Goal: Task Accomplishment & Management: Use online tool/utility

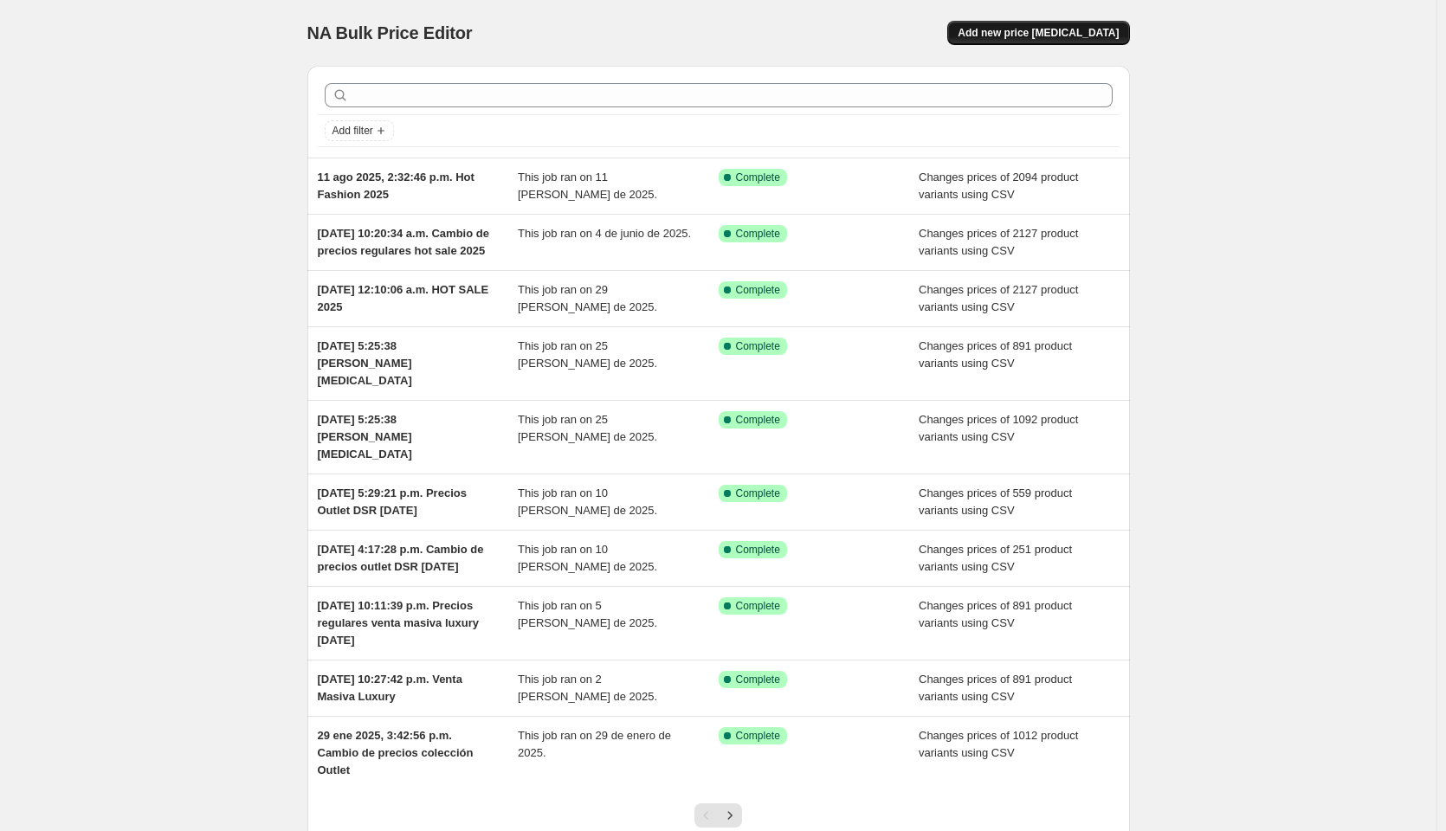
click at [1047, 31] on span "Add new price [MEDICAL_DATA]" at bounding box center [1038, 33] width 161 height 14
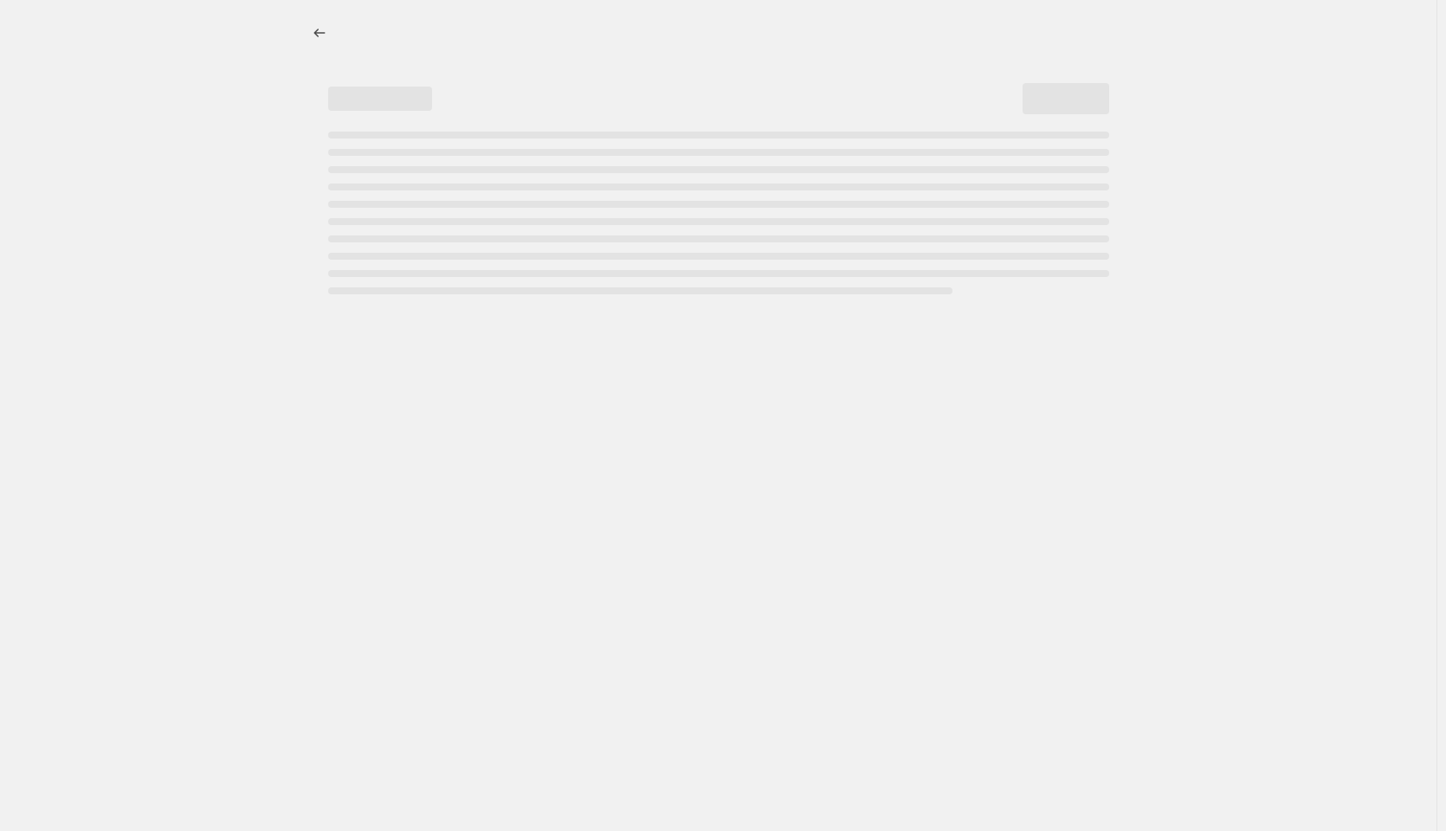
select select "percentage"
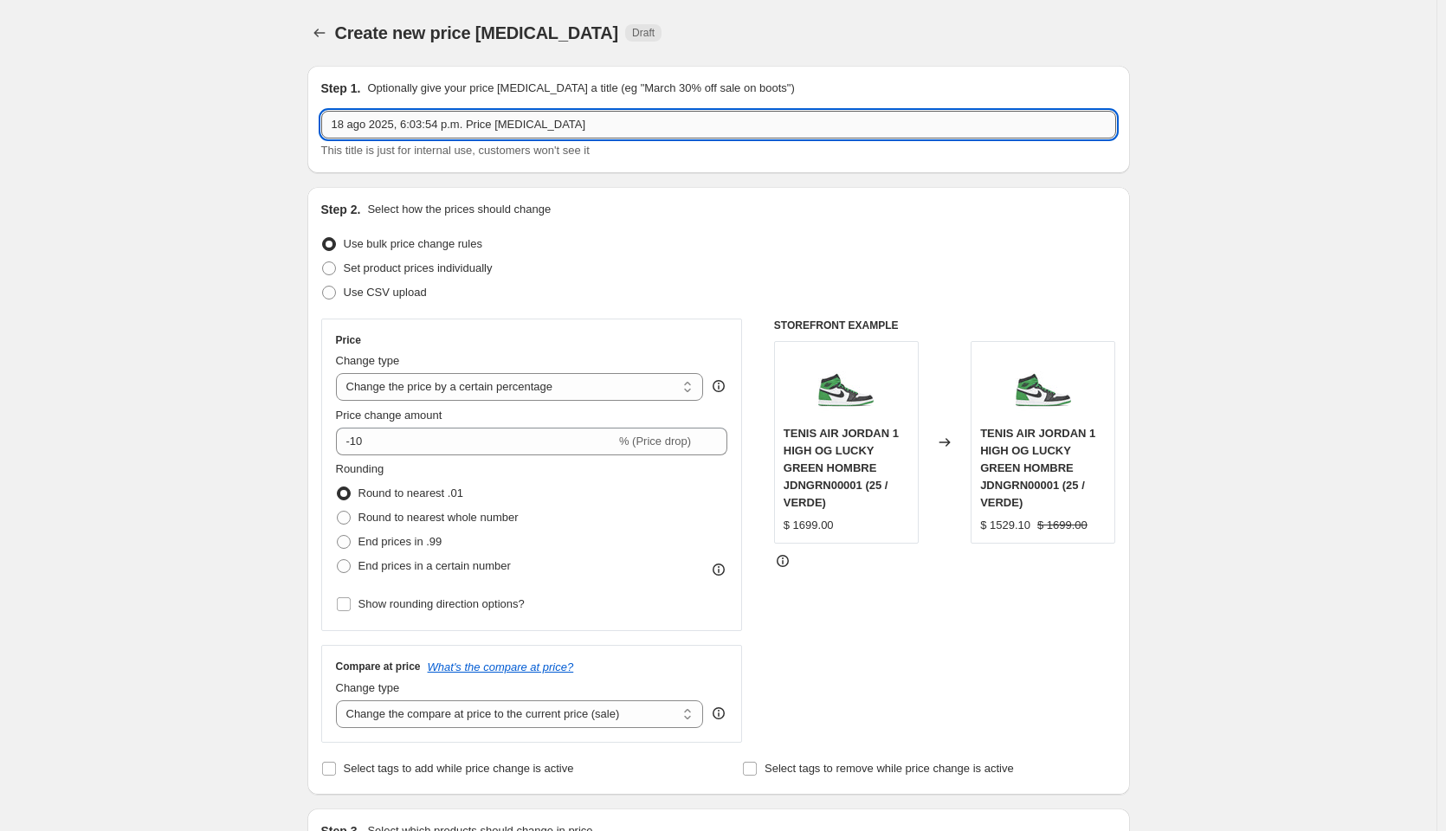
drag, startPoint x: 468, startPoint y: 126, endPoint x: 652, endPoint y: 137, distance: 184.7
click at [652, 137] on input "18 ago 2025, 6:03:54 p.m. Price [MEDICAL_DATA]" at bounding box center [718, 125] width 795 height 28
type input "18 ago 2025, 6:03:54 p.m. precios regulares hot fashion 2025"
click at [333, 296] on span at bounding box center [329, 293] width 14 height 14
click at [323, 287] on input "Use CSV upload" at bounding box center [322, 286] width 1 height 1
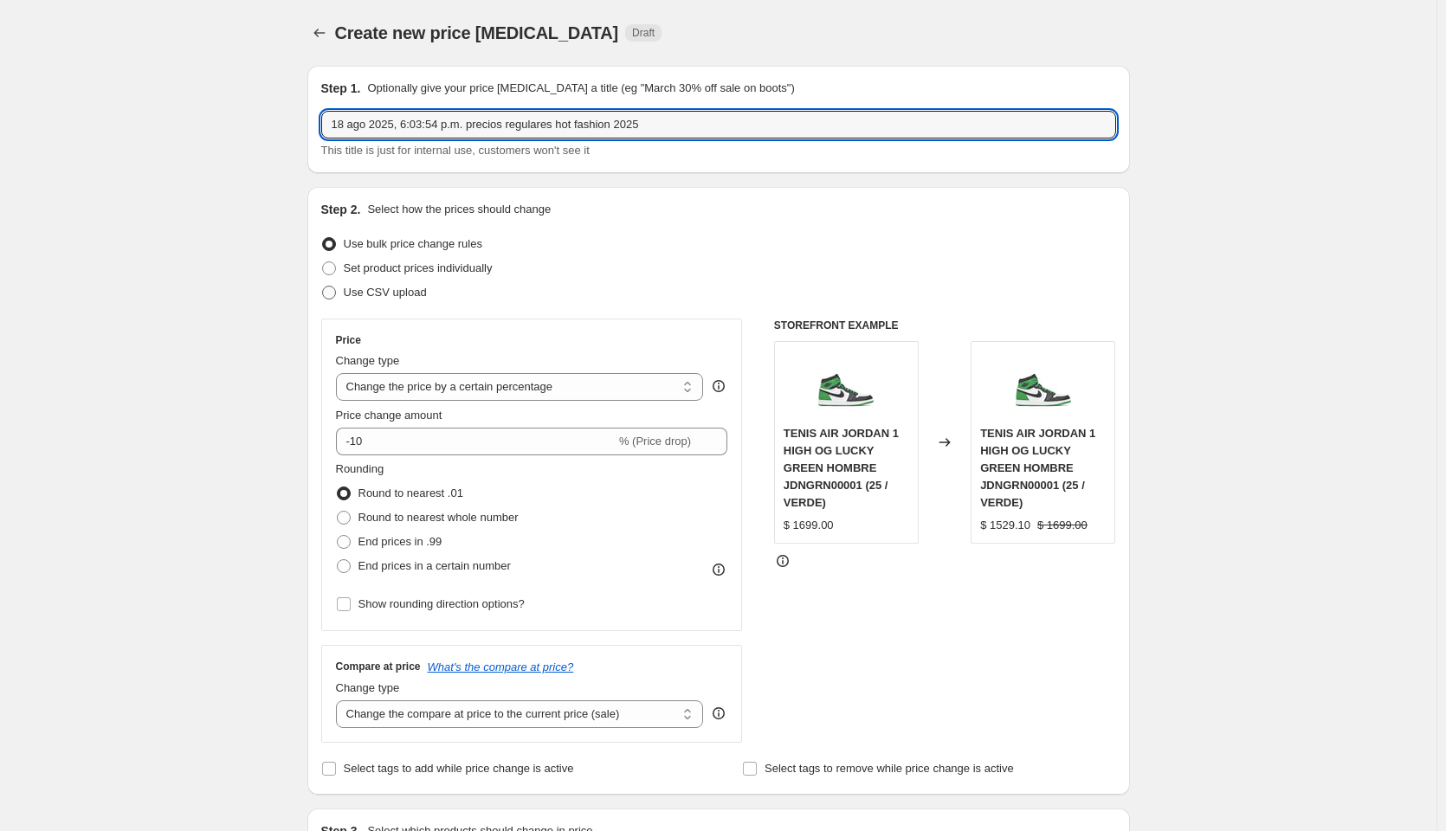
radio input "true"
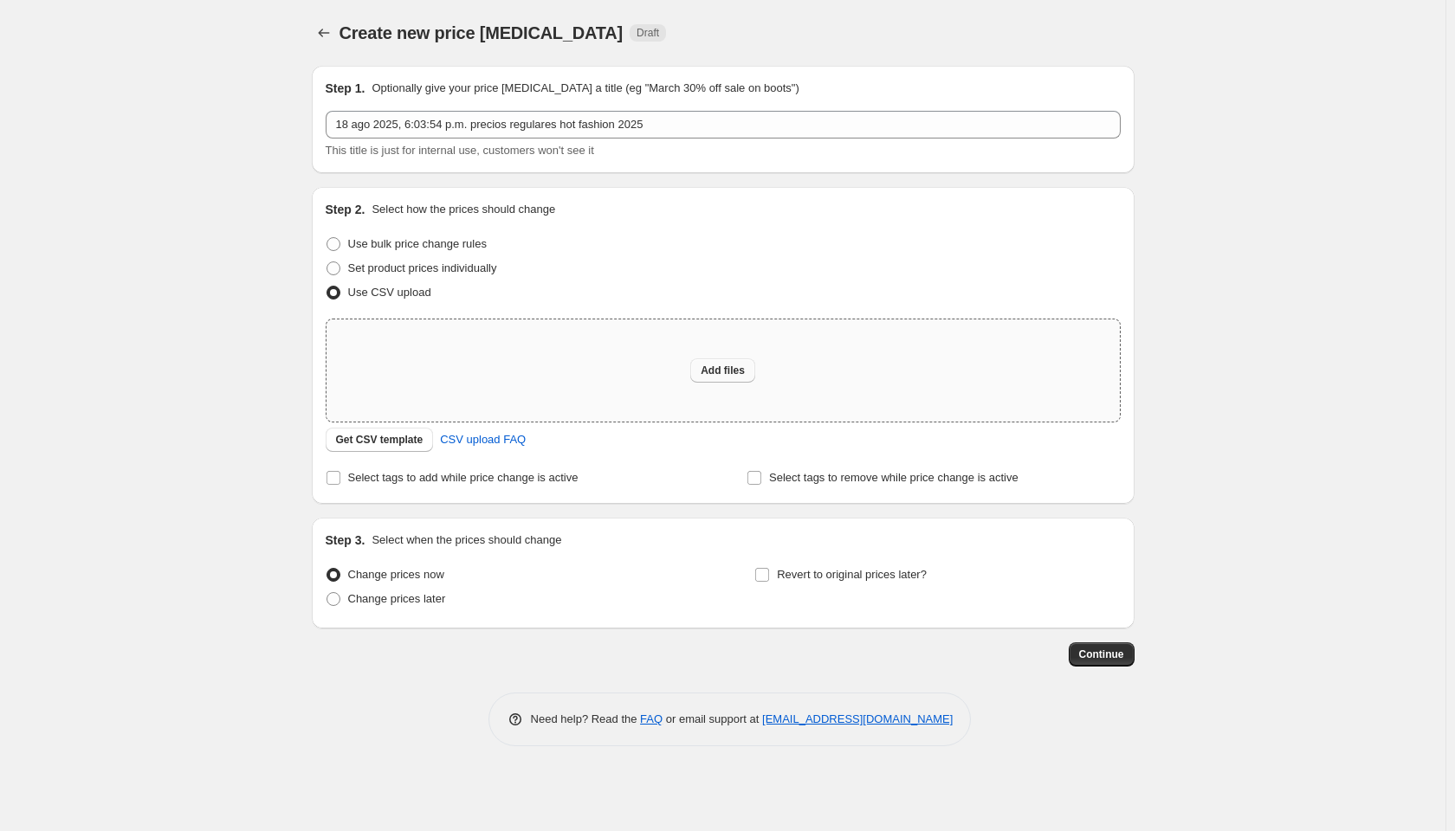
click at [729, 378] on button "Add files" at bounding box center [722, 371] width 65 height 24
type input "C:\fakepath\cambio de precios regulares hot fashion 2025.csv"
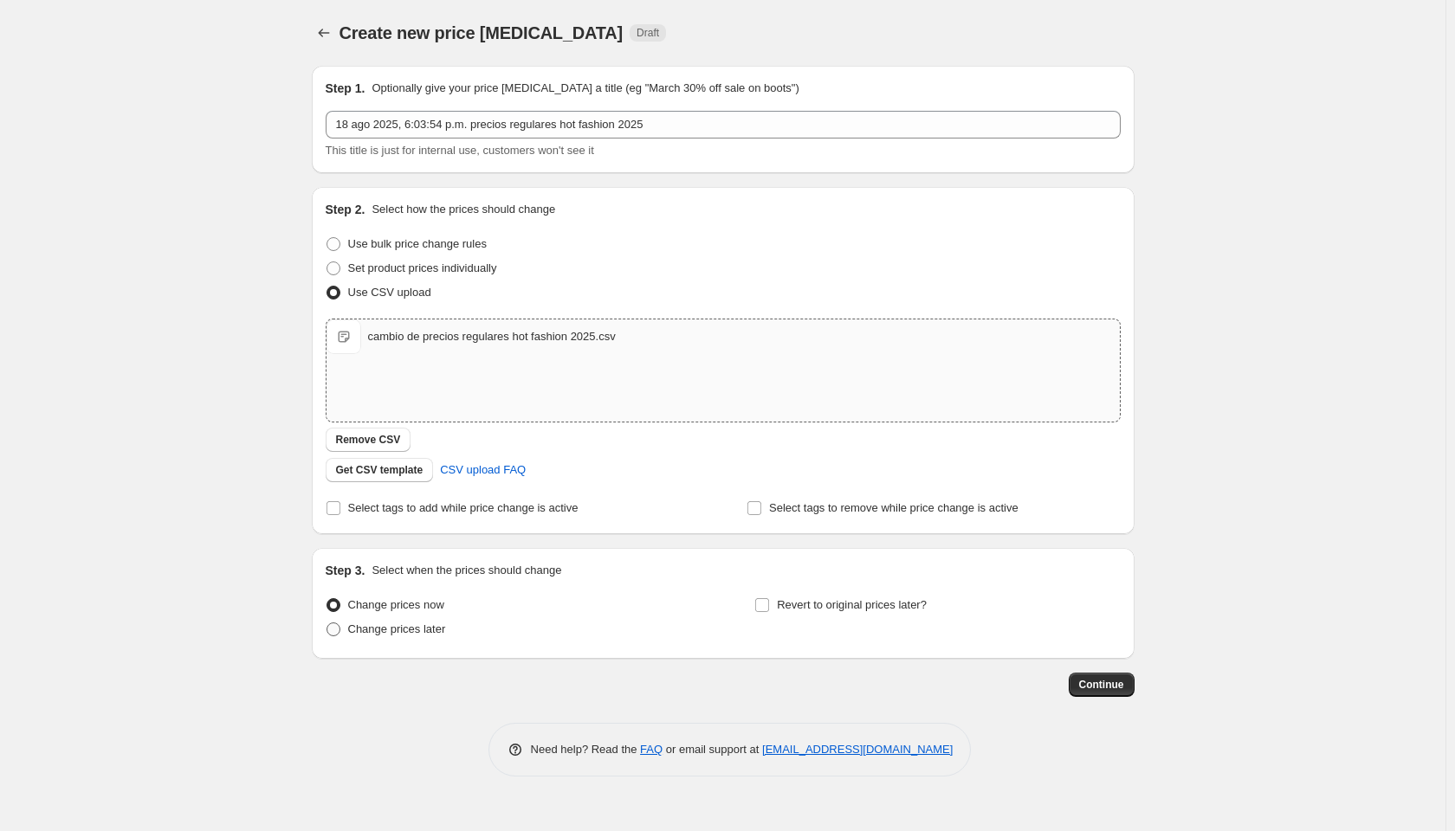
click at [330, 634] on span at bounding box center [333, 630] width 14 height 14
click at [327, 624] on input "Change prices later" at bounding box center [326, 623] width 1 height 1
radio input "true"
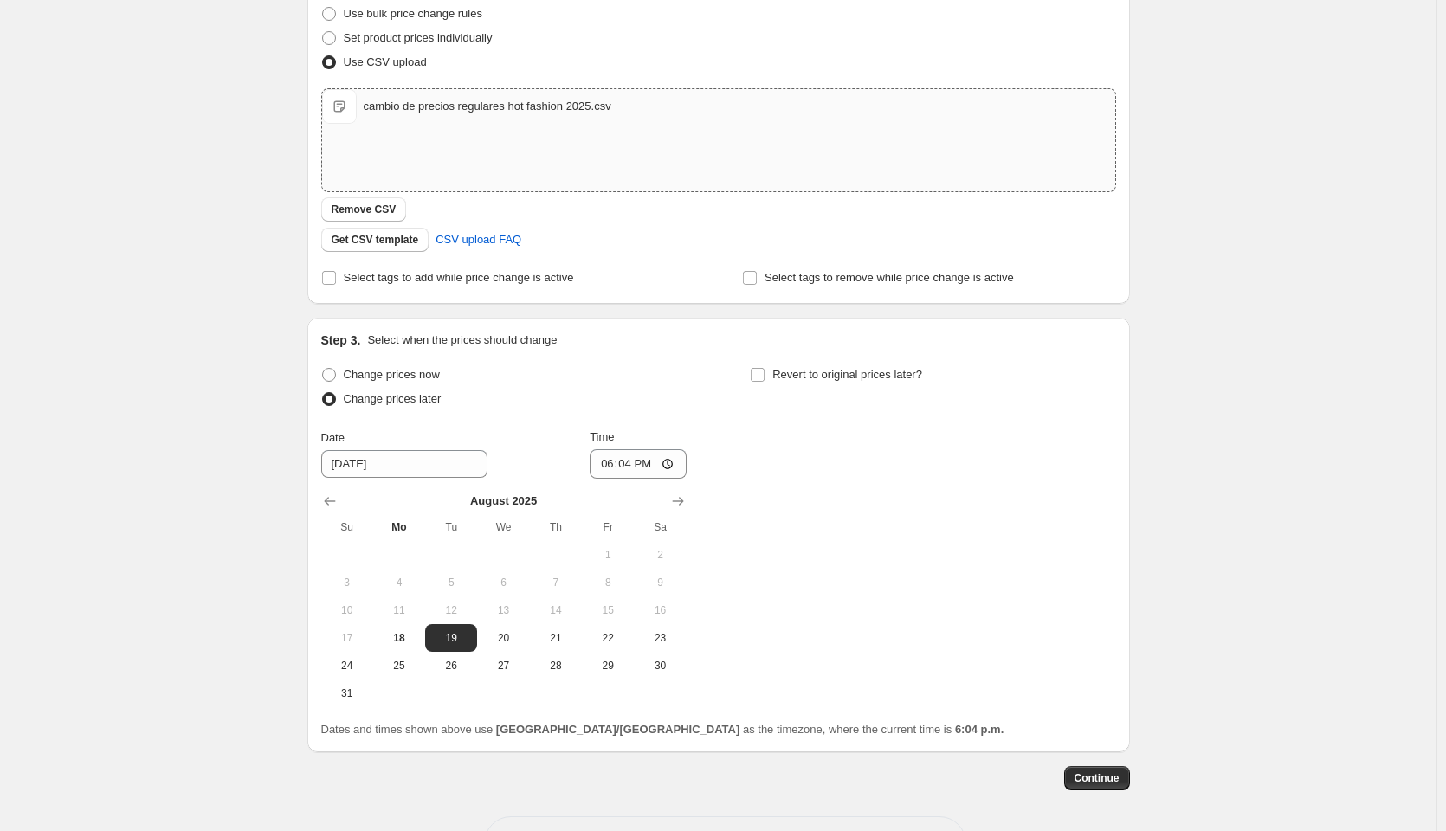
scroll to position [260, 0]
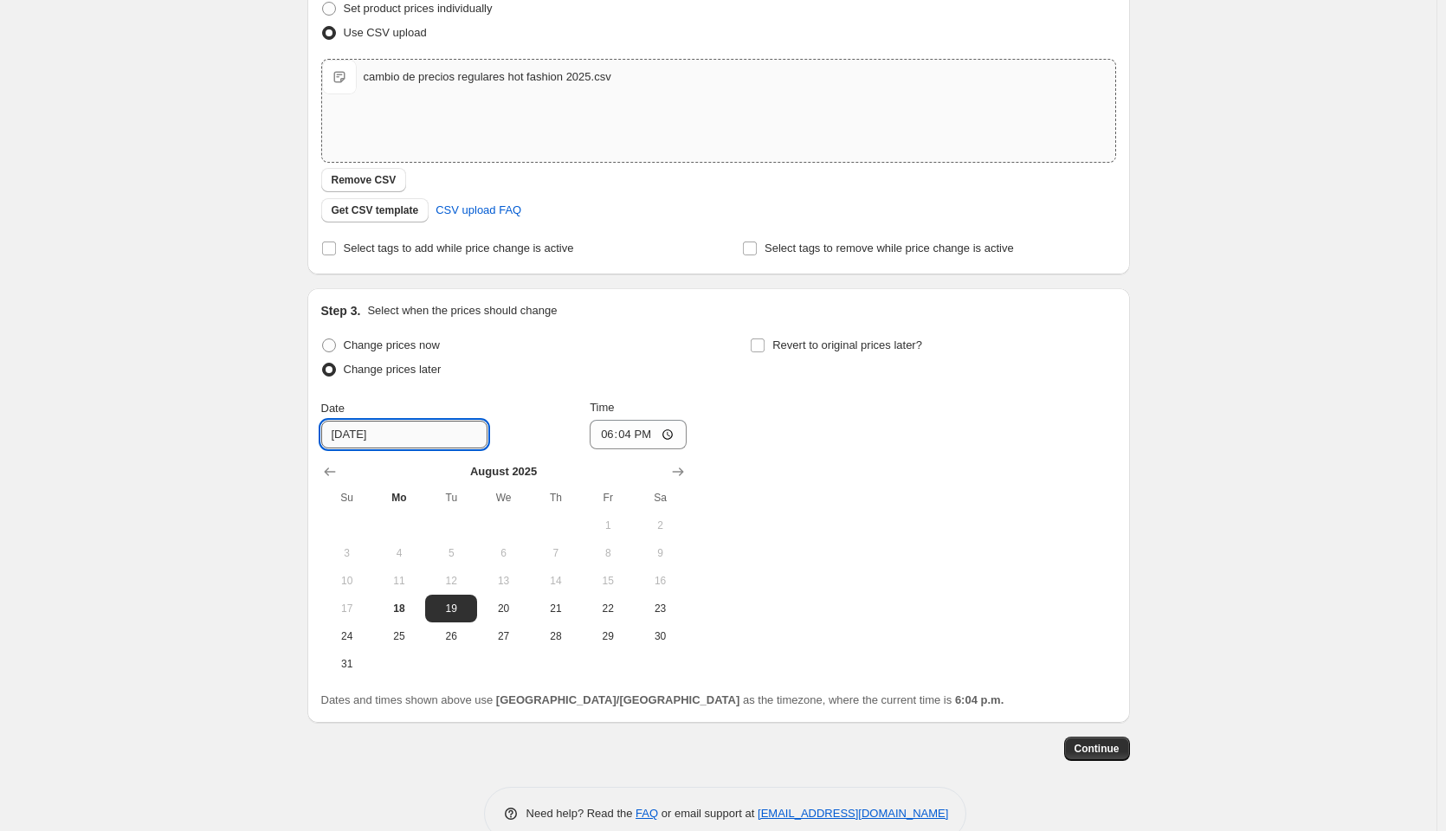
click at [429, 436] on input "[DATE]" at bounding box center [404, 435] width 166 height 28
click at [381, 436] on input "[DATE]" at bounding box center [404, 435] width 166 height 28
click at [410, 611] on span "18" at bounding box center [399, 609] width 38 height 14
type input "[DATE]"
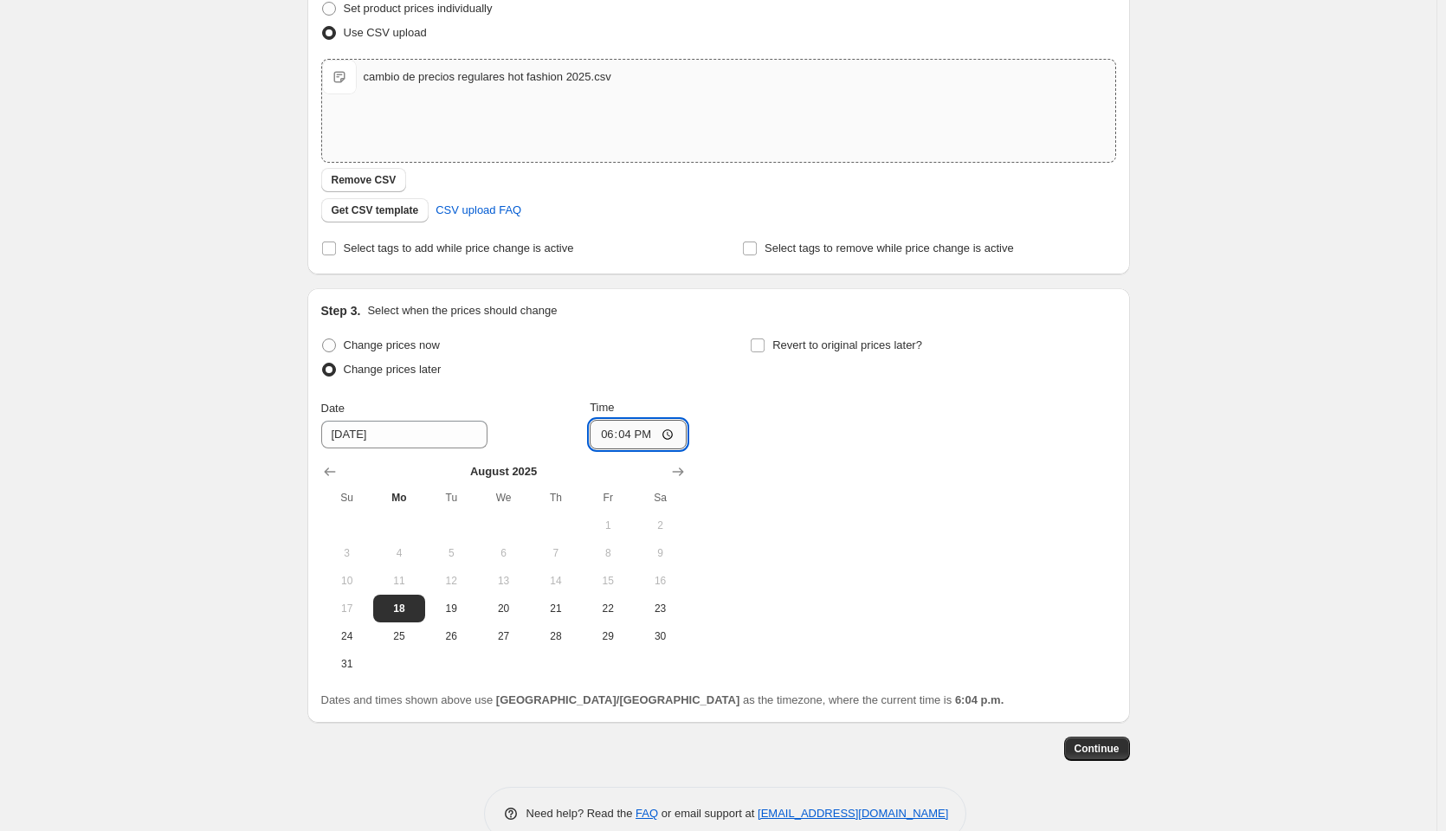
click at [637, 437] on input "18:04" at bounding box center [638, 434] width 97 height 29
click at [596, 427] on input "18:04" at bounding box center [638, 434] width 97 height 29
click at [609, 434] on input "18:04" at bounding box center [638, 434] width 97 height 29
click at [618, 436] on input "18:04" at bounding box center [638, 434] width 97 height 29
click at [625, 437] on input "18:04" at bounding box center [638, 434] width 97 height 29
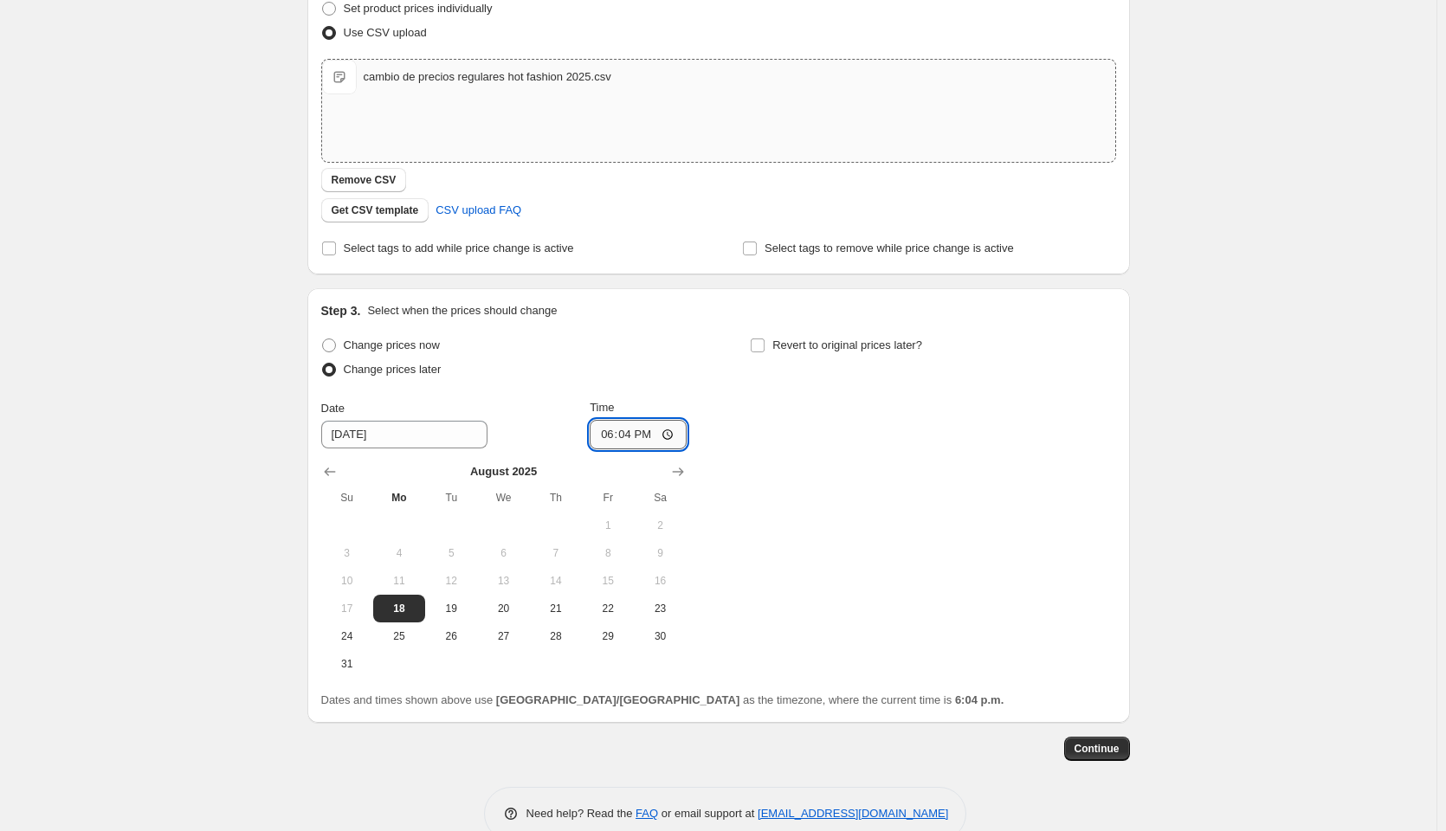
click at [620, 436] on input "18:04" at bounding box center [638, 434] width 97 height 29
click at [673, 436] on input "18:04" at bounding box center [638, 434] width 97 height 29
click at [857, 559] on div "Change prices now Change prices later Date [DATE] Time 23:50 [DATE] Su Mo Tu We…" at bounding box center [718, 505] width 795 height 345
click at [636, 438] on input "23:50" at bounding box center [638, 434] width 97 height 29
click at [669, 440] on input "23:50" at bounding box center [638, 434] width 97 height 29
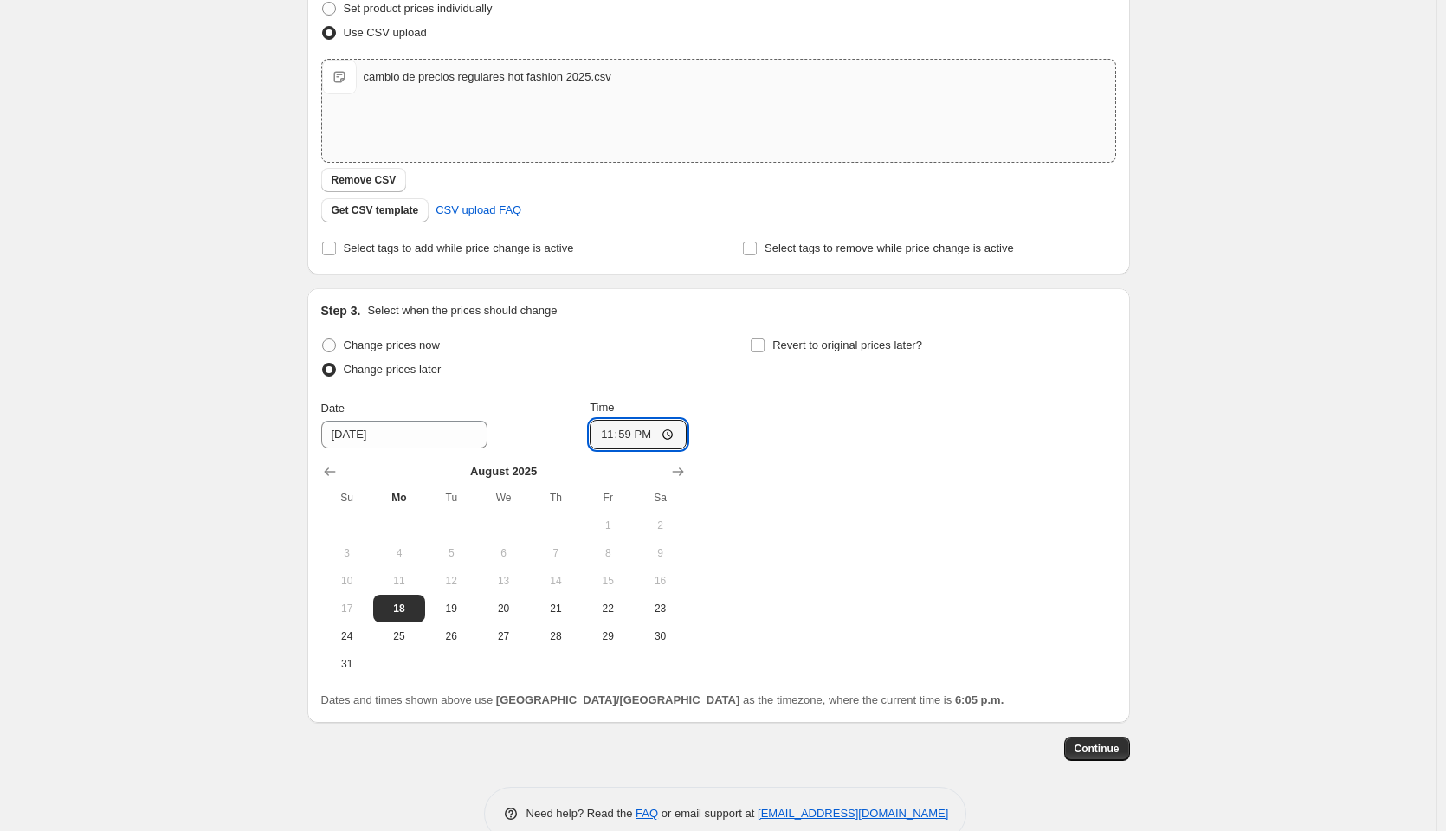
type input "23:59"
click at [844, 546] on div "Change prices now Change prices later Date [DATE] Time 23:59 [DATE] Su Mo Tu We…" at bounding box center [718, 505] width 795 height 345
click at [1108, 755] on span "Continue" at bounding box center [1097, 749] width 45 height 14
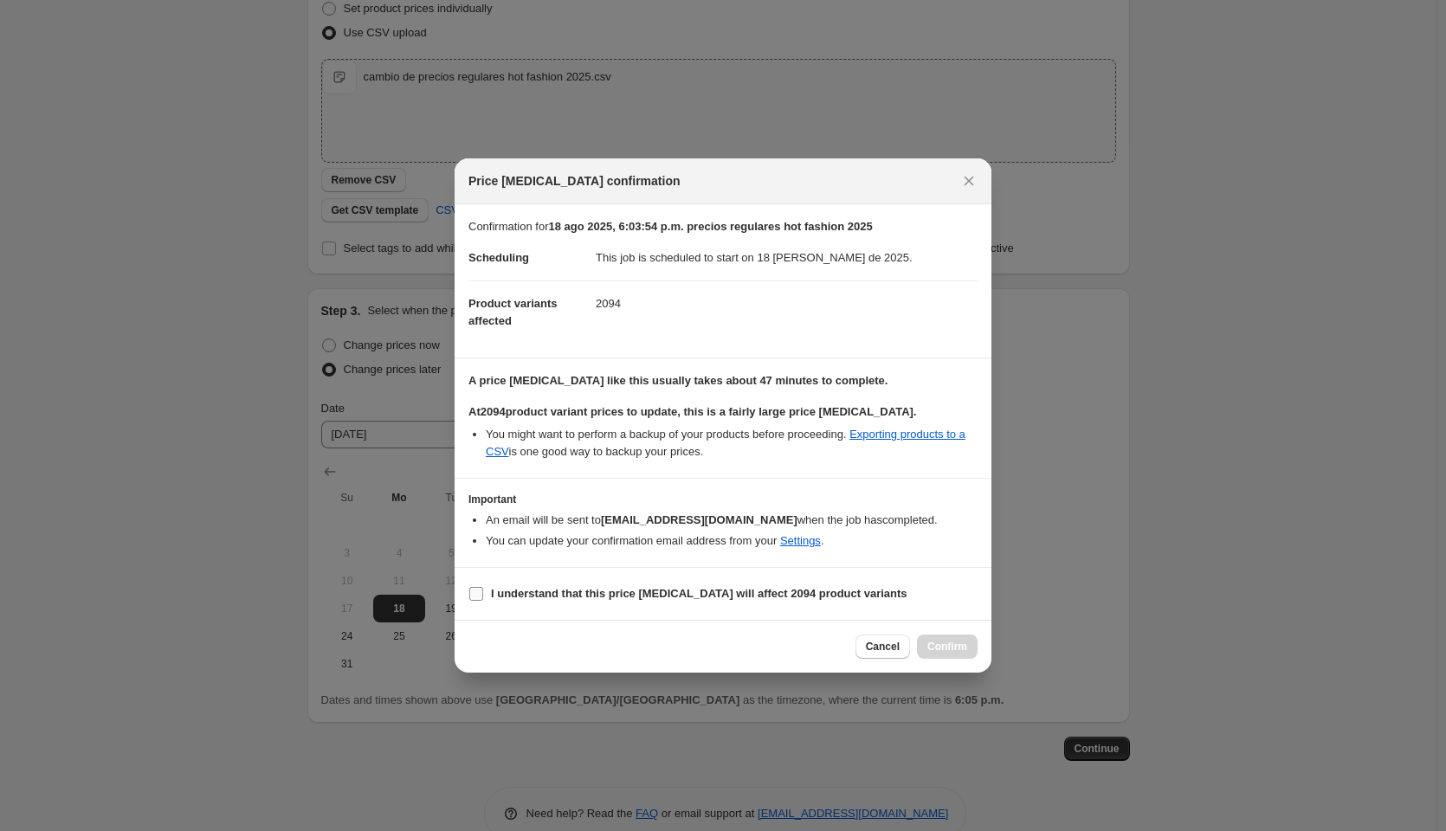
click at [476, 597] on input "I understand that this price [MEDICAL_DATA] will affect 2094 product variants" at bounding box center [476, 594] width 14 height 14
checkbox input "true"
click at [951, 649] on span "Confirm" at bounding box center [947, 647] width 40 height 14
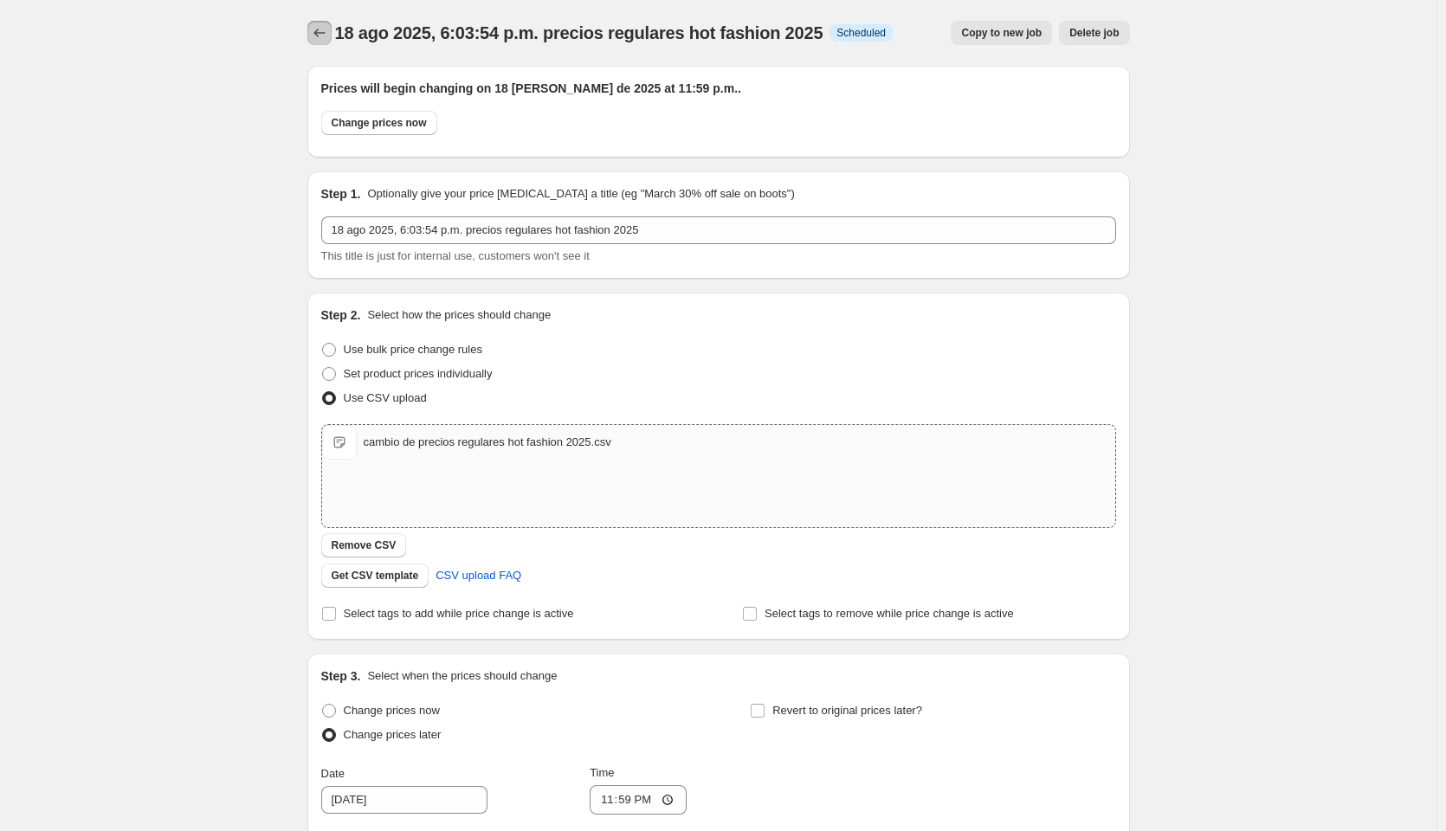
click at [322, 36] on icon "Price change jobs" at bounding box center [319, 32] width 17 height 17
